Goal: Task Accomplishment & Management: Manage account settings

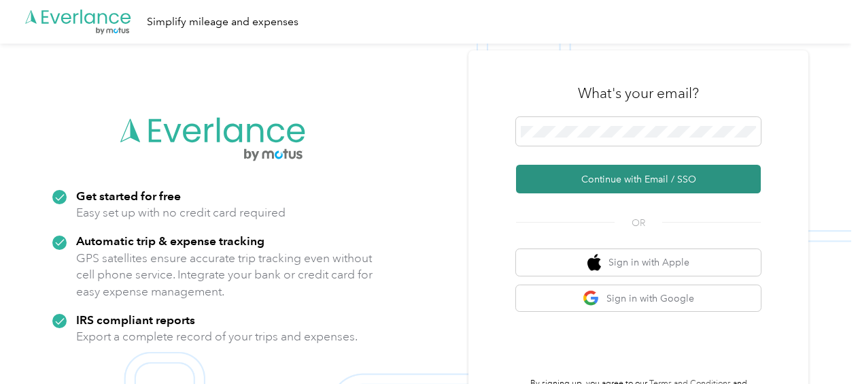
click at [575, 182] on button "Continue with Email / SSO" at bounding box center [638, 179] width 245 height 29
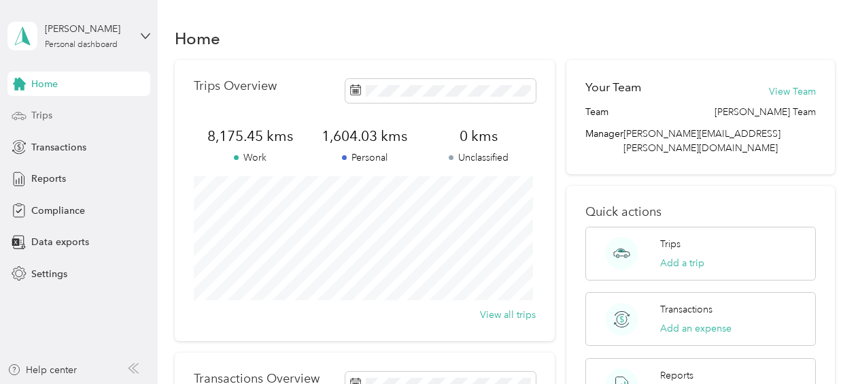
click at [41, 112] on span "Trips" at bounding box center [41, 115] width 21 height 14
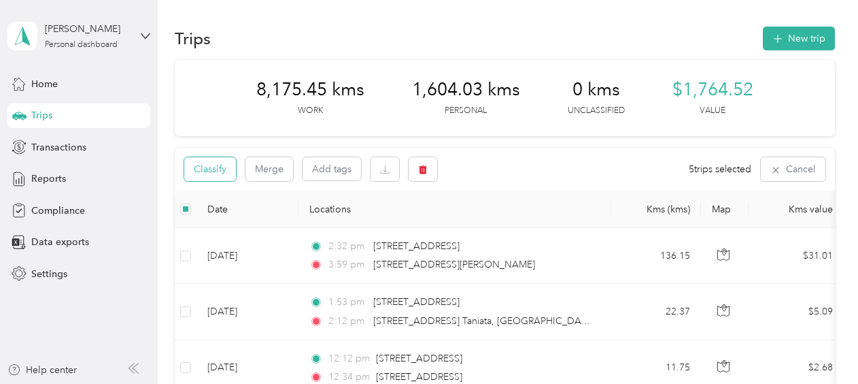
click at [207, 165] on button "Classify" at bounding box center [210, 169] width 52 height 24
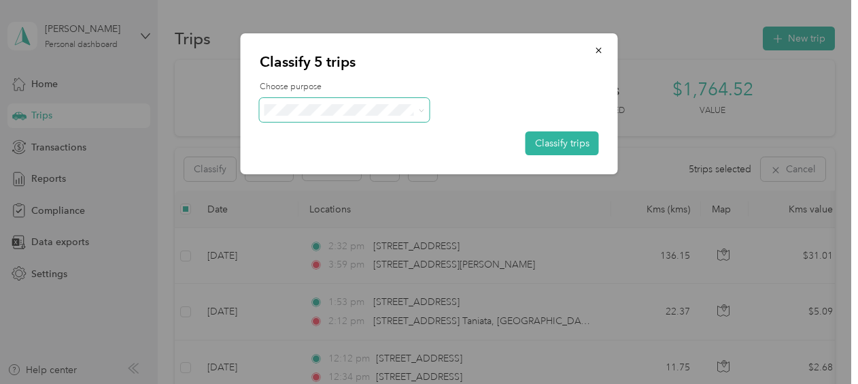
click at [424, 108] on span at bounding box center [345, 110] width 170 height 24
click at [419, 112] on icon at bounding box center [421, 110] width 6 height 6
click at [358, 157] on span "Personal" at bounding box center [356, 159] width 126 height 14
click at [555, 140] on button "Classify trips" at bounding box center [562, 143] width 73 height 24
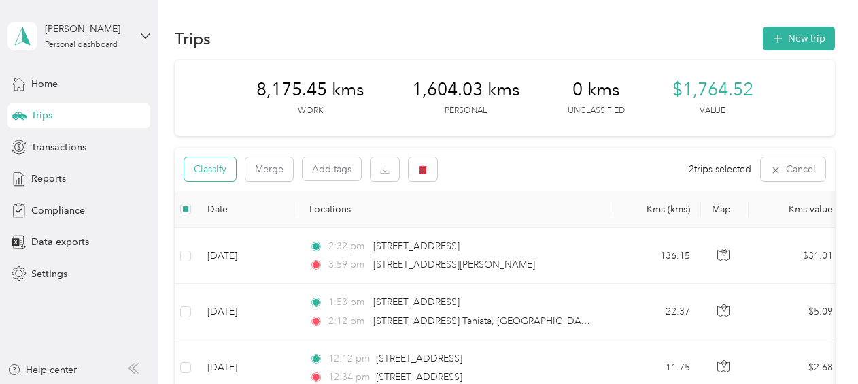
click at [220, 169] on button "Classify" at bounding box center [210, 169] width 52 height 24
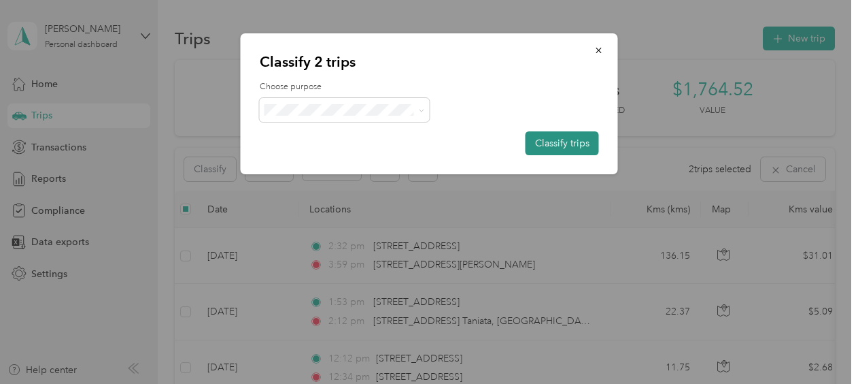
click at [566, 141] on button "Classify trips" at bounding box center [562, 143] width 73 height 24
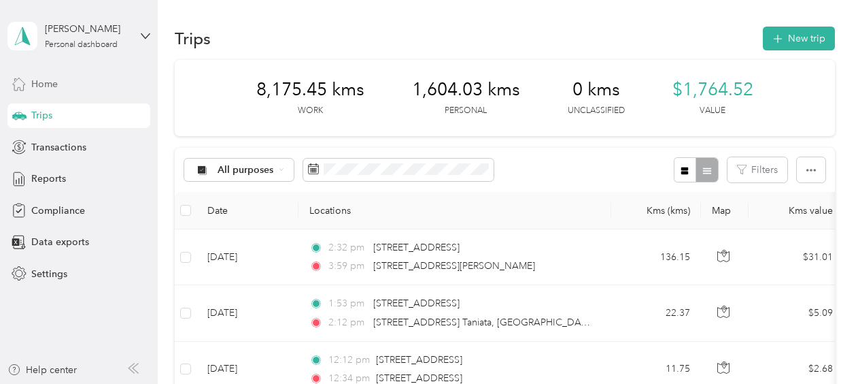
click at [52, 83] on span "Home" at bounding box center [44, 84] width 27 height 14
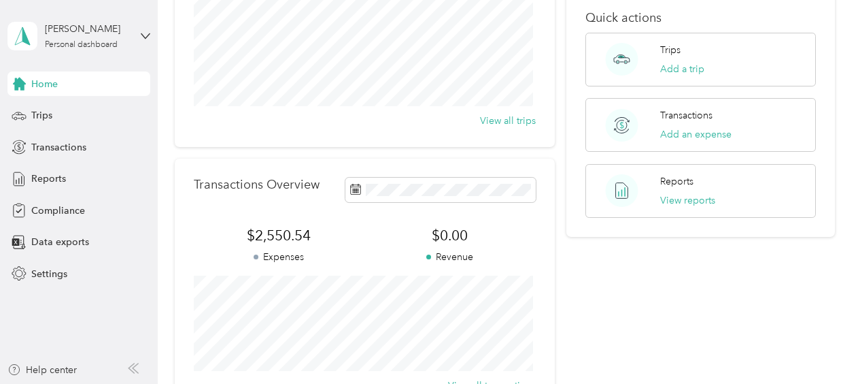
scroll to position [204, 0]
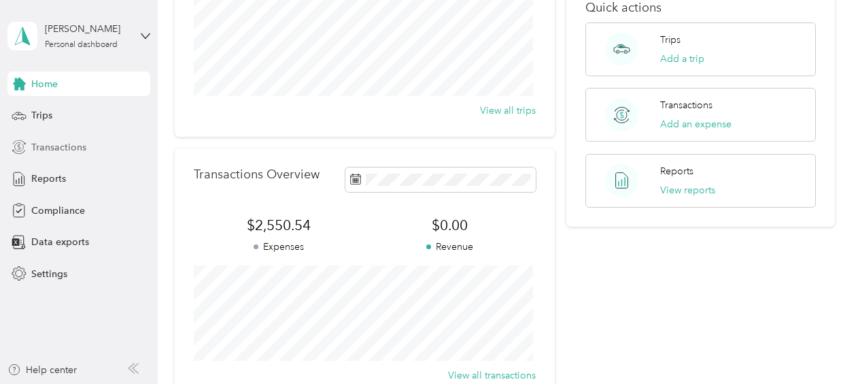
click at [37, 143] on span "Transactions" at bounding box center [58, 147] width 55 height 14
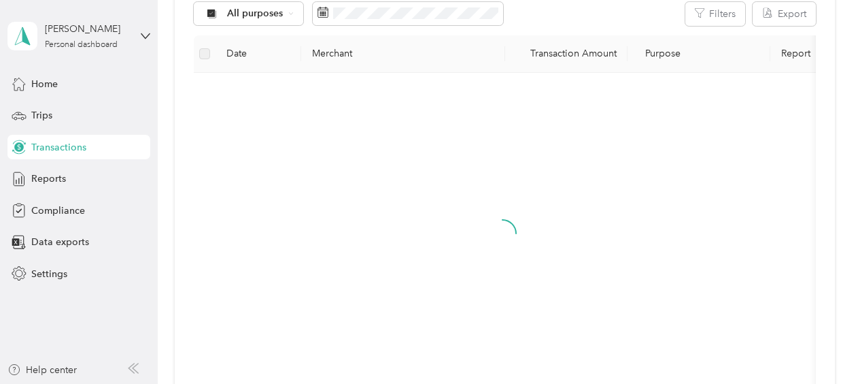
scroll to position [204, 0]
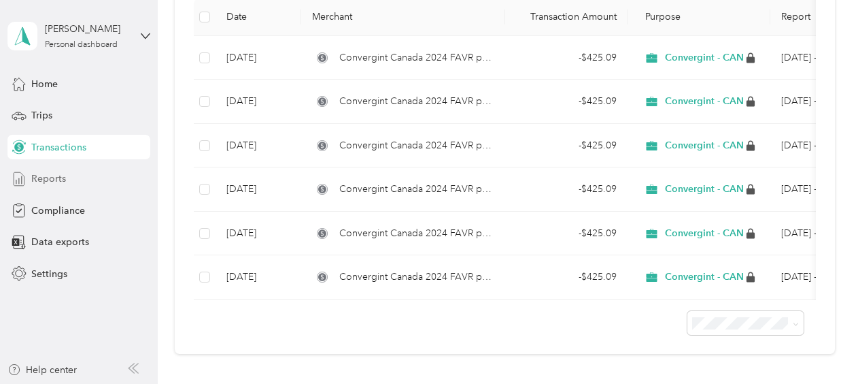
click at [57, 180] on span "Reports" at bounding box center [48, 178] width 35 height 14
